Goal: Task Accomplishment & Management: Complete application form

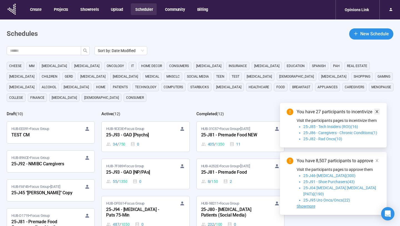
click at [379, 113] on icon "close" at bounding box center [377, 112] width 4 height 4
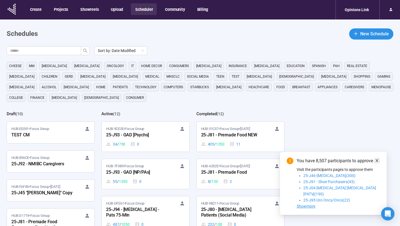
click at [377, 162] on icon "close" at bounding box center [377, 160] width 3 height 3
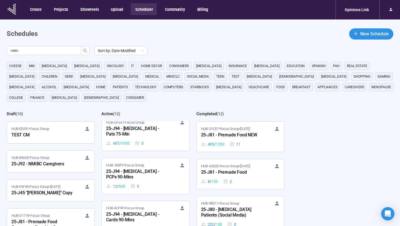
scroll to position [86, 0]
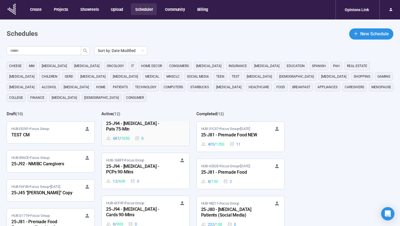
click at [157, 136] on div "487 / 1050 0" at bounding box center [145, 138] width 79 height 6
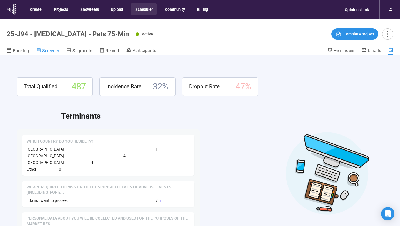
click at [49, 50] on span "Screener" at bounding box center [50, 50] width 17 height 5
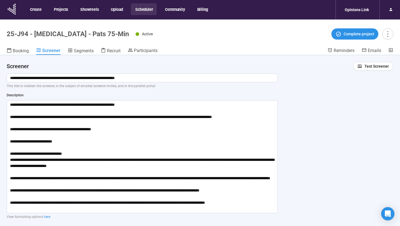
scroll to position [11, 0]
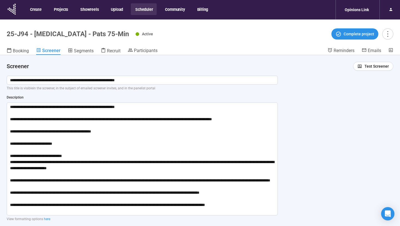
click at [144, 9] on button "Scheduler" at bounding box center [144, 9] width 26 height 12
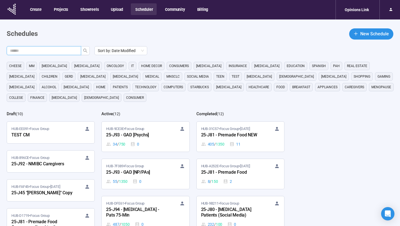
click at [62, 49] on input "text" at bounding box center [41, 51] width 63 height 6
type input "**"
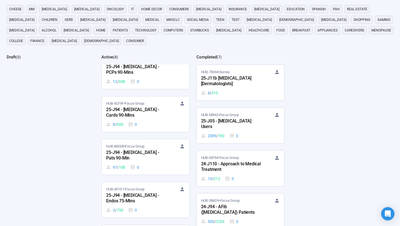
scroll to position [69, 0]
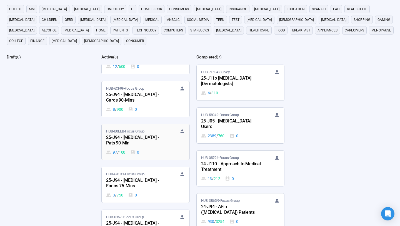
click at [154, 134] on div "HUB-B0EEB • Focus Group" at bounding box center [145, 131] width 79 height 6
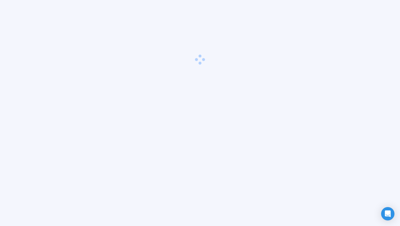
scroll to position [19, 0]
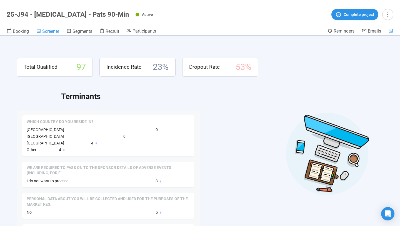
click at [53, 32] on span "Screener" at bounding box center [50, 31] width 17 height 5
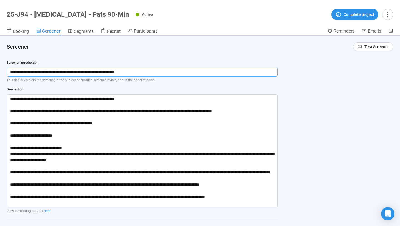
drag, startPoint x: 154, startPoint y: 73, endPoint x: 9, endPoint y: 73, distance: 144.8
click at [9, 73] on input "**********" at bounding box center [142, 72] width 271 height 9
drag, startPoint x: 246, startPoint y: 201, endPoint x: 9, endPoint y: 97, distance: 259.0
click at [9, 97] on textarea at bounding box center [142, 150] width 271 height 113
click at [286, 87] on div "**********" at bounding box center [200, 131] width 400 height 190
